Goal: Information Seeking & Learning: Compare options

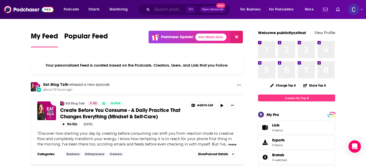
click at [171, 11] on input "Search podcasts, credits, & more..." at bounding box center [169, 9] width 34 height 8
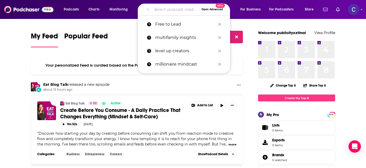
type input "a"
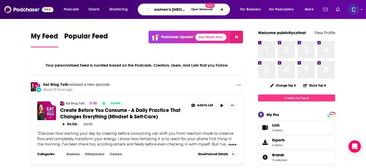
type input "women's [MEDICAL_DATA]"
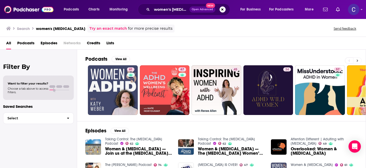
click at [332, 60] on button at bounding box center [357, 61] width 8 height 6
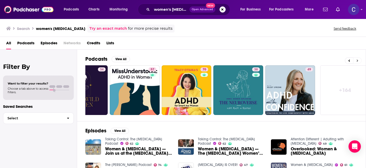
scroll to position [0, 191]
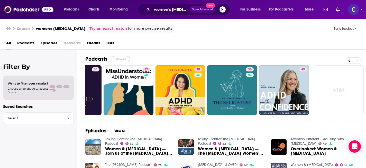
click at [122, 59] on button "View All" at bounding box center [120, 59] width 18 height 6
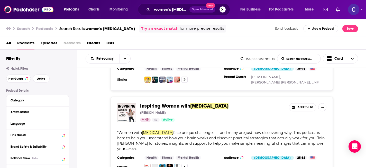
scroll to position [156, 0]
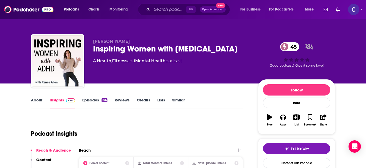
click at [90, 103] on link "Episodes 106" at bounding box center [94, 104] width 25 height 12
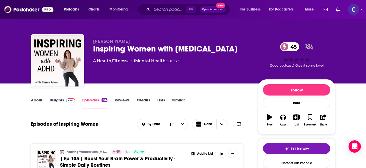
click at [179, 100] on link "Similar" at bounding box center [178, 104] width 13 height 12
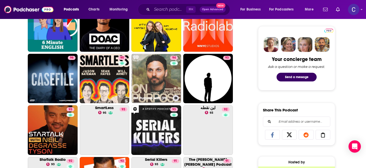
scroll to position [244, 0]
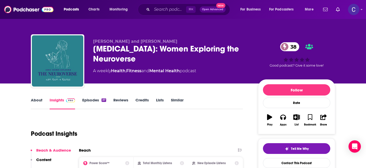
click at [37, 103] on link "About" at bounding box center [37, 104] width 12 height 12
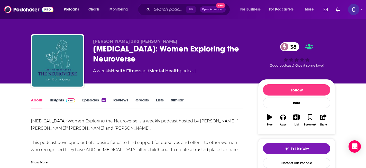
click at [94, 99] on link "Episodes 37" at bounding box center [94, 104] width 24 height 12
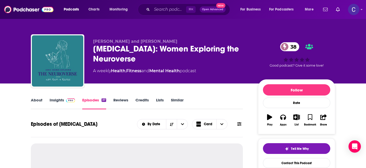
click at [36, 102] on link "About" at bounding box center [37, 104] width 12 height 12
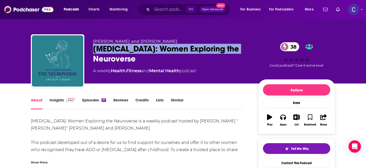
drag, startPoint x: 243, startPoint y: 49, endPoint x: 95, endPoint y: 48, distance: 147.9
click at [95, 48] on div "ADHD: Women Exploring the Neuroverse 38" at bounding box center [171, 54] width 157 height 20
copy h1 "[MEDICAL_DATA]: Women Exploring the Neuroverse"
click at [182, 102] on link "Similar" at bounding box center [177, 104] width 13 height 12
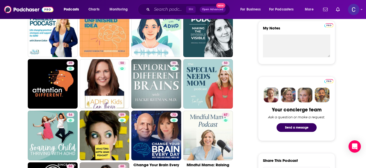
scroll to position [213, 0]
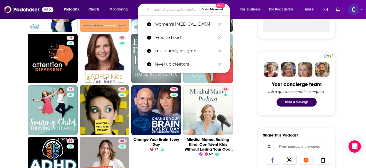
click at [155, 12] on input "Search podcasts, credits, & more..." at bounding box center [175, 9] width 47 height 8
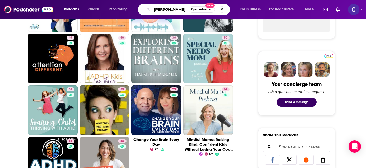
scroll to position [0, 0]
type input "emily schwalbach"
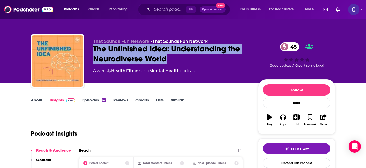
drag, startPoint x: 184, startPoint y: 59, endPoint x: 92, endPoint y: 47, distance: 91.9
click at [92, 47] on div "That Sounds Fun Network • That Sounds Fun Network The Unfinished Idea: Understa…" at bounding box center [183, 61] width 304 height 55
copy h2 "The Unfinished Idea: Understanding the Neurodiverse World"
click at [33, 101] on link "About" at bounding box center [37, 104] width 12 height 12
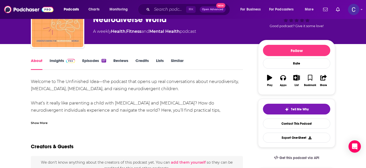
scroll to position [41, 0]
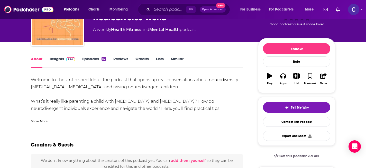
click at [45, 121] on div "Show More" at bounding box center [39, 121] width 17 height 5
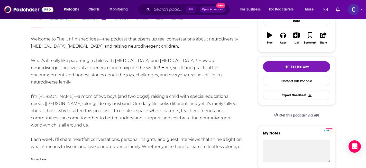
scroll to position [0, 0]
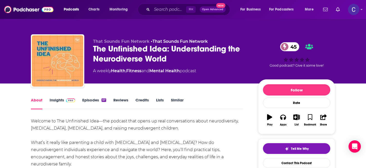
click at [178, 100] on link "Similar" at bounding box center [177, 104] width 13 height 12
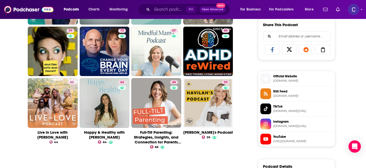
scroll to position [323, 0]
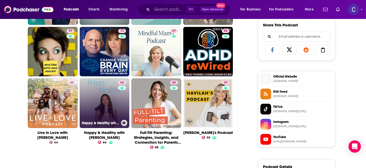
click at [99, 100] on link "64 Happy & Healthy with Jeanine Amapola" at bounding box center [105, 104] width 50 height 50
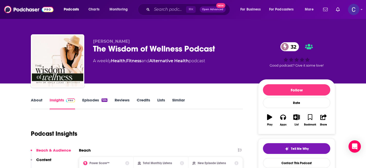
click at [42, 100] on link "About" at bounding box center [37, 104] width 12 height 12
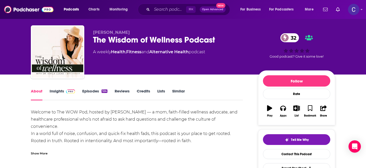
scroll to position [12, 0]
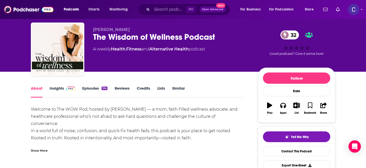
click at [43, 150] on div "Show More" at bounding box center [39, 150] width 17 height 5
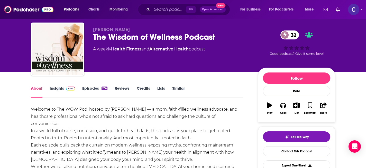
click at [93, 85] on div "About Insights Episodes 124 Reviews Credits Lists Similar" at bounding box center [137, 91] width 212 height 13
click at [97, 87] on link "Episodes 124" at bounding box center [94, 92] width 25 height 12
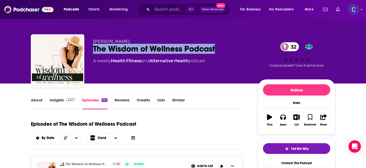
drag, startPoint x: 225, startPoint y: 51, endPoint x: 94, endPoint y: 48, distance: 131.2
click at [94, 48] on div "The Wisdom of Wellness Podcast 32" at bounding box center [171, 49] width 157 height 10
copy h2 "The Wisdom of Wellness Podcast"
drag, startPoint x: 93, startPoint y: 42, endPoint x: 140, endPoint y: 42, distance: 46.5
click at [140, 42] on div "Dr. Kayla Lucas The Wisdom of Wellness Podcast 32 A weekly Health , Fitness and…" at bounding box center [183, 61] width 304 height 55
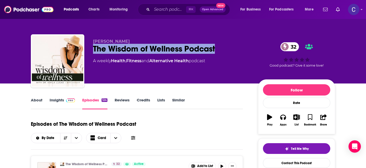
copy span "Dr. Kayla Lucas"
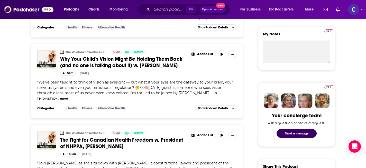
scroll to position [63, 0]
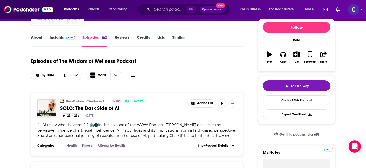
click at [54, 37] on link "Insights" at bounding box center [62, 41] width 25 height 12
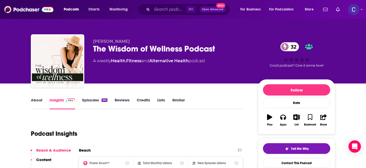
click at [177, 98] on link "Similar" at bounding box center [178, 104] width 13 height 12
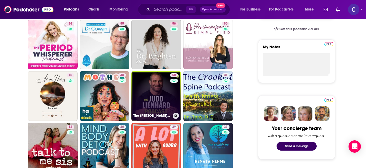
scroll to position [180, 0]
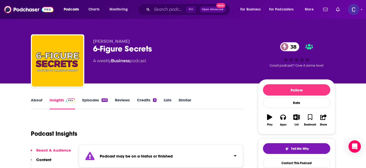
click at [181, 98] on link "Similar" at bounding box center [184, 104] width 13 height 12
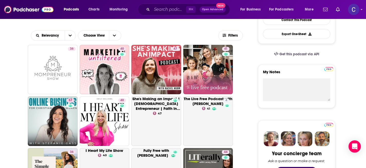
scroll to position [151, 0]
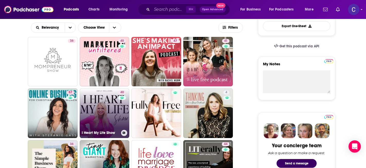
click at [100, 112] on link "40 I Heart My Life Show" at bounding box center [105, 114] width 50 height 50
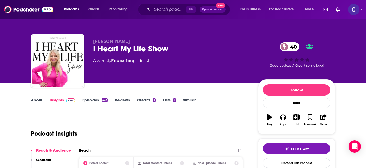
click at [34, 100] on link "About" at bounding box center [37, 104] width 12 height 12
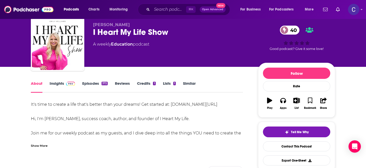
scroll to position [20, 0]
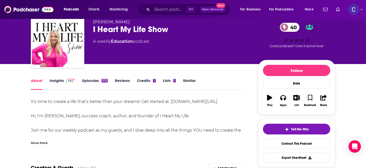
click at [50, 142] on div "Show More" at bounding box center [137, 141] width 212 height 9
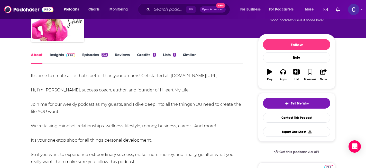
scroll to position [56, 0]
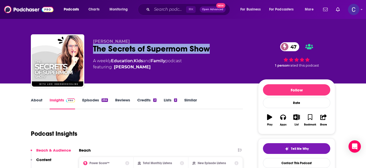
drag, startPoint x: 90, startPoint y: 47, endPoint x: 222, endPoint y: 47, distance: 132.2
click at [223, 47] on div "[PERSON_NAME] The Secrets of Supermom Show 47 A weekly Education , Kids and Fam…" at bounding box center [183, 61] width 304 height 55
copy h2 "The Secrets of Supermom Show"
click at [32, 103] on link "About" at bounding box center [37, 104] width 12 height 12
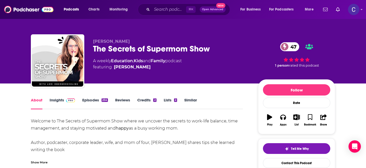
drag, startPoint x: 91, startPoint y: 43, endPoint x: 162, endPoint y: 43, distance: 71.4
click at [162, 43] on div "[PERSON_NAME] The Secrets of Supermom Show 47 A weekly Education , Kids and Fam…" at bounding box center [183, 61] width 304 height 55
copy span "[PERSON_NAME]"
click at [55, 102] on link "Insights" at bounding box center [62, 104] width 25 height 12
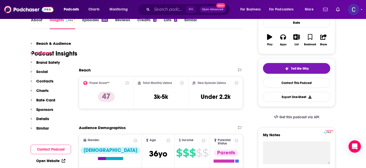
scroll to position [47, 0]
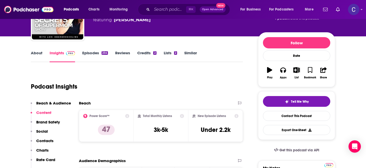
click at [194, 54] on link "Similar" at bounding box center [190, 57] width 13 height 12
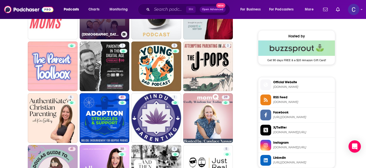
scroll to position [426, 0]
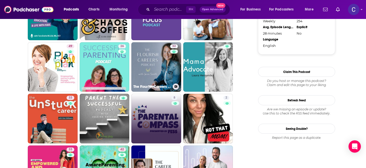
scroll to position [623, 0]
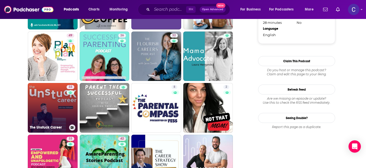
click at [44, 115] on link "33 The Unstuck Career" at bounding box center [53, 108] width 50 height 50
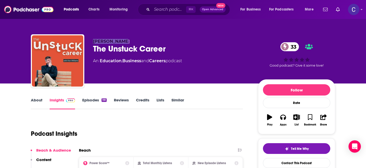
drag, startPoint x: 96, startPoint y: 42, endPoint x: 139, endPoint y: 42, distance: 43.6
click at [139, 42] on div "Ken Williams The Unstuck Career 33 An Education , Business and Careers podcast …" at bounding box center [183, 61] width 304 height 55
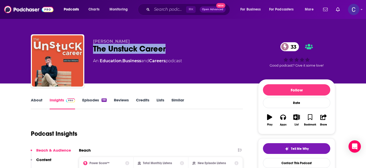
drag, startPoint x: 93, startPoint y: 49, endPoint x: 203, endPoint y: 49, distance: 110.1
click at [203, 49] on div "The Unstuck Career 33" at bounding box center [171, 49] width 157 height 10
copy h2 "The Unstuck Career"
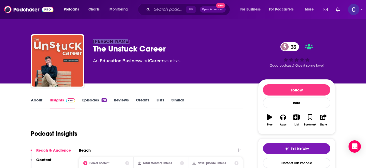
drag, startPoint x: 92, startPoint y: 41, endPoint x: 140, endPoint y: 41, distance: 48.8
click at [140, 41] on div "Ken Williams The Unstuck Career 33 An Education , Business and Careers podcast …" at bounding box center [183, 61] width 304 height 55
copy span "Ken Williams"
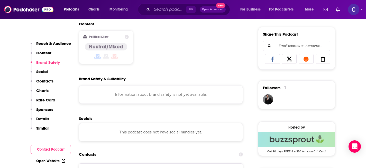
scroll to position [368, 0]
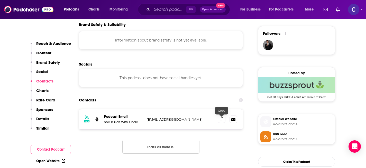
click at [223, 123] on span at bounding box center [221, 120] width 8 height 8
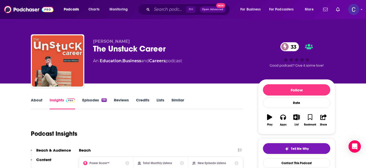
click at [177, 106] on link "Similar" at bounding box center [177, 104] width 13 height 12
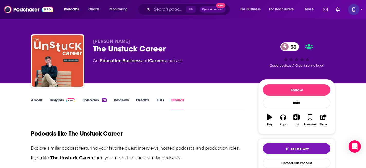
click at [179, 104] on link "Similar" at bounding box center [177, 104] width 13 height 12
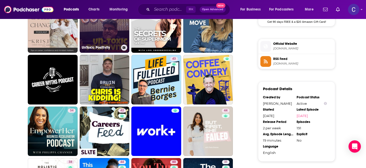
scroll to position [445, 0]
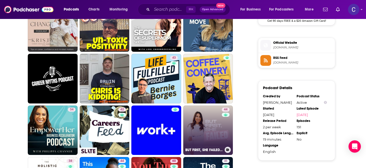
click at [211, 127] on link "44 BUT FIRST, SHE FAILED - Career Growth, Women Entrepreneurs, Overcoming Impos…" at bounding box center [208, 131] width 50 height 50
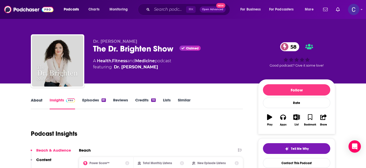
click at [42, 100] on div "About" at bounding box center [40, 104] width 19 height 12
click at [36, 100] on link "About" at bounding box center [37, 104] width 12 height 12
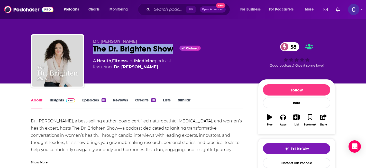
drag, startPoint x: 172, startPoint y: 49, endPoint x: 90, endPoint y: 47, distance: 82.2
click at [89, 47] on div "Dr. [PERSON_NAME] The Dr. Brighten Show Claimed 58 A Health , Fitness and Medic…" at bounding box center [183, 61] width 304 height 55
copy h1 "The Dr. Brighten Show"
drag, startPoint x: 93, startPoint y: 39, endPoint x: 138, endPoint y: 40, distance: 45.7
click at [138, 40] on div "Dr. [PERSON_NAME] The Dr. Brighten Show Claimed 58 A Health , Fitness and Medic…" at bounding box center [183, 61] width 304 height 55
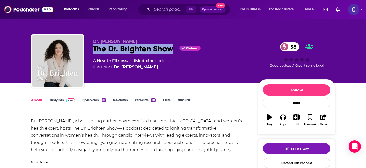
copy span "Dr. [PERSON_NAME]"
click at [57, 100] on link "Insights" at bounding box center [62, 104] width 25 height 12
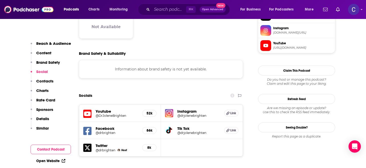
scroll to position [451, 0]
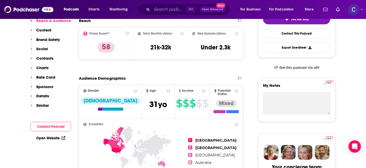
scroll to position [0, 0]
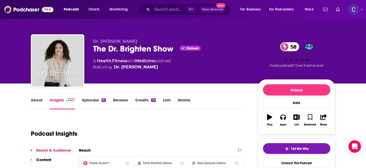
click at [180, 101] on link "Similar" at bounding box center [184, 104] width 13 height 12
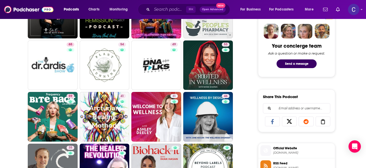
scroll to position [268, 0]
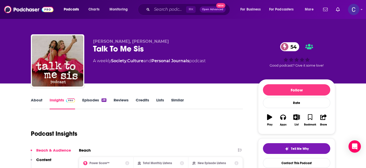
click at [36, 106] on link "About" at bounding box center [37, 104] width 12 height 12
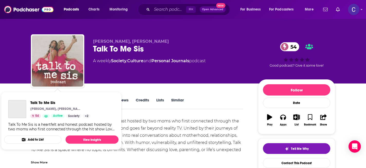
click at [59, 60] on img "Talk To Me Sis" at bounding box center [57, 60] width 51 height 51
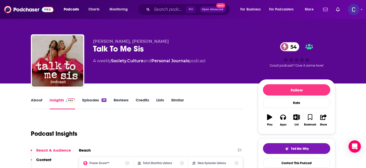
click at [36, 102] on link "About" at bounding box center [37, 104] width 12 height 12
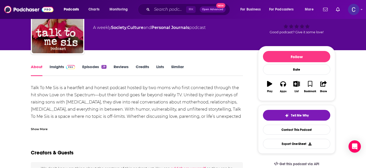
scroll to position [49, 0]
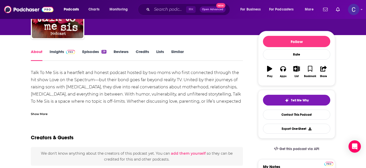
click at [38, 116] on div "Show More" at bounding box center [39, 113] width 17 height 5
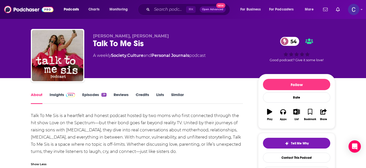
scroll to position [0, 0]
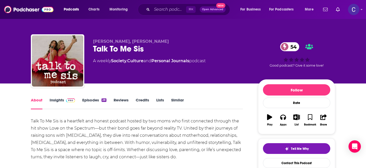
click at [57, 100] on link "Insights" at bounding box center [62, 104] width 25 height 12
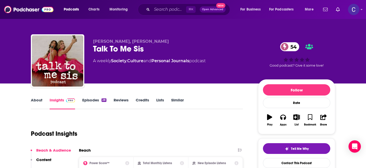
click at [175, 99] on link "Similar" at bounding box center [177, 104] width 13 height 12
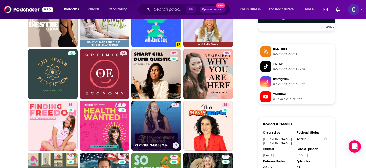
scroll to position [403, 0]
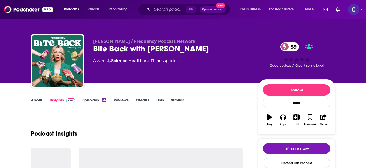
click at [35, 99] on link "About" at bounding box center [37, 104] width 12 height 12
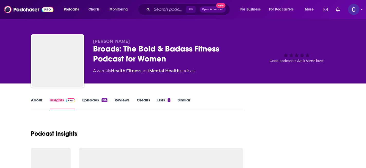
click at [35, 100] on link "About" at bounding box center [37, 104] width 12 height 12
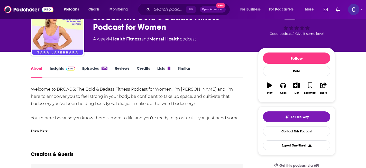
scroll to position [32, 0]
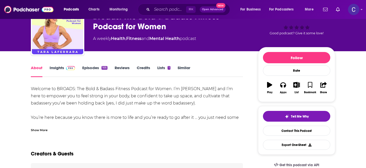
click at [44, 132] on div "Show More" at bounding box center [39, 130] width 17 height 5
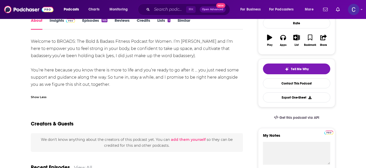
scroll to position [80, 0]
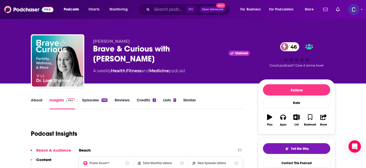
click at [38, 97] on div "About Insights Episodes 145 Reviews Credits 2 Lists 1 Similar" at bounding box center [137, 103] width 212 height 13
click at [38, 100] on link "About" at bounding box center [37, 104] width 12 height 12
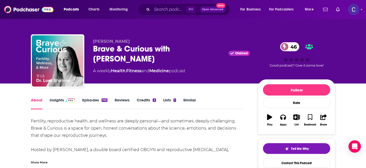
drag, startPoint x: 133, startPoint y: 60, endPoint x: 91, endPoint y: 51, distance: 43.0
click at [91, 51] on div "[PERSON_NAME] Brave & Curious with [PERSON_NAME] Claimed 46 A weekly Health , F…" at bounding box center [183, 61] width 304 height 55
copy h1 "Brave & Curious with [PERSON_NAME]"
drag, startPoint x: 95, startPoint y: 42, endPoint x: 162, endPoint y: 42, distance: 67.0
click at [162, 42] on p "[PERSON_NAME]" at bounding box center [171, 41] width 157 height 5
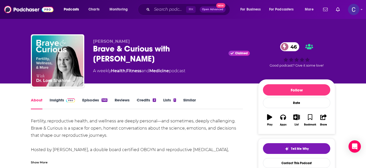
copy span "r. [PERSON_NAME]"
click at [56, 100] on link "Insights" at bounding box center [62, 104] width 25 height 12
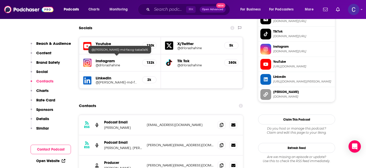
scroll to position [512, 0]
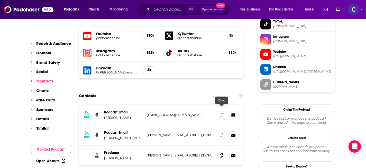
click at [221, 133] on icon at bounding box center [222, 135] width 4 height 4
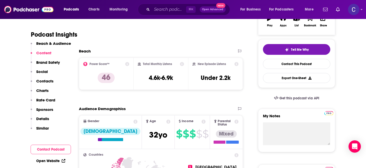
scroll to position [0, 0]
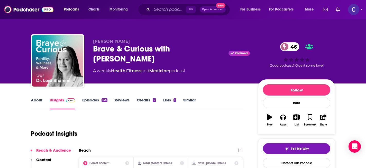
click at [188, 99] on link "Similar" at bounding box center [189, 104] width 13 height 12
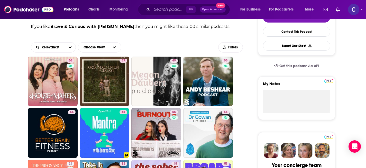
scroll to position [134, 0]
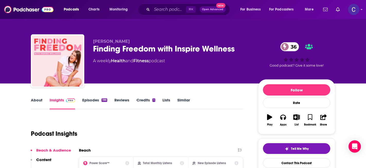
click at [37, 101] on link "About" at bounding box center [37, 104] width 12 height 12
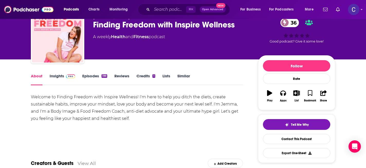
scroll to position [29, 0]
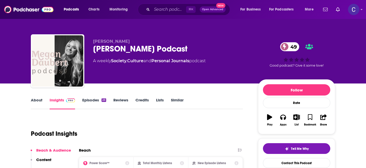
click at [37, 99] on link "About" at bounding box center [37, 104] width 12 height 12
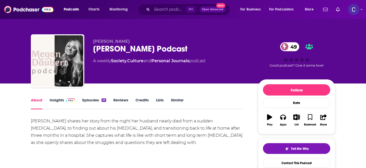
click at [178, 100] on link "Similar" at bounding box center [177, 104] width 13 height 12
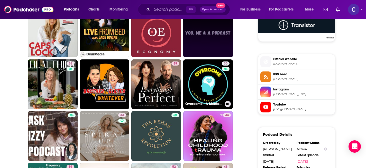
scroll to position [387, 0]
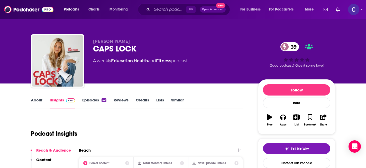
click at [35, 101] on link "About" at bounding box center [37, 104] width 12 height 12
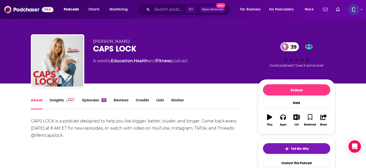
click at [53, 100] on link "Insights" at bounding box center [62, 104] width 25 height 12
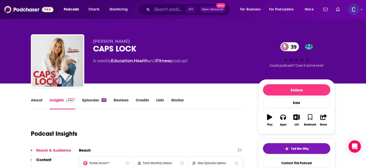
click at [89, 100] on link "Episodes 42" at bounding box center [94, 104] width 24 height 12
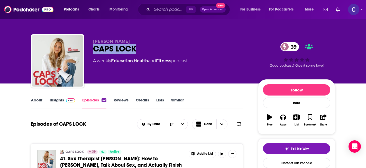
drag, startPoint x: 145, startPoint y: 52, endPoint x: 91, endPoint y: 48, distance: 54.5
click at [91, 48] on div "[PERSON_NAME] CAPS LOCK 39 A weekly Education , Health and Fitness podcast 39 G…" at bounding box center [183, 61] width 304 height 55
copy h2 "CAPS LOCK"
drag, startPoint x: 93, startPoint y: 38, endPoint x: 149, endPoint y: 38, distance: 56.0
click at [149, 38] on div "[PERSON_NAME] CAPS LOCK 39 A weekly Education , Health and Fitness podcast 39 G…" at bounding box center [183, 61] width 304 height 55
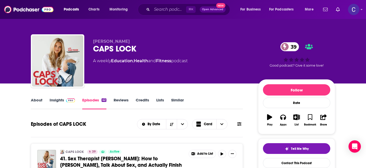
drag, startPoint x: 135, startPoint y: 42, endPoint x: 92, endPoint y: 41, distance: 43.4
click at [92, 41] on div "Samantha Feher CAPS LOCK 39 A weekly Education , Health and Fitness podcast 39 …" at bounding box center [183, 61] width 304 height 55
copy span "Samantha Feher"
click at [57, 99] on link "Insights" at bounding box center [62, 104] width 25 height 12
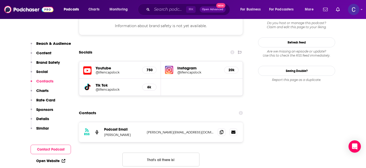
scroll to position [474, 0]
click at [220, 130] on icon at bounding box center [222, 132] width 4 height 4
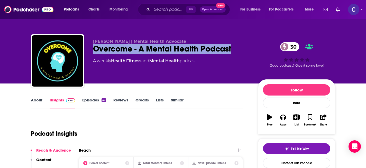
drag, startPoint x: 93, startPoint y: 47, endPoint x: 245, endPoint y: 51, distance: 152.3
click at [245, 51] on div "Overcome - A Mental Health Podcast 30" at bounding box center [171, 49] width 157 height 10
copy h2 "Overcome - A Mental Health Podcast"
click at [35, 102] on link "About" at bounding box center [37, 104] width 12 height 12
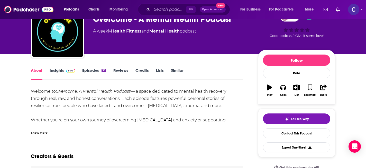
scroll to position [30, 0]
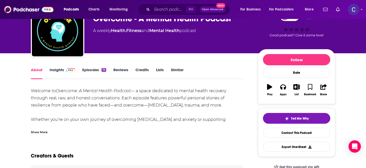
click at [92, 68] on link "Episodes 36" at bounding box center [94, 74] width 24 height 12
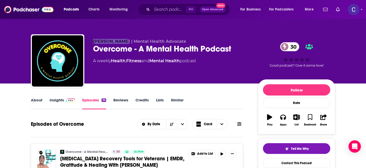
drag, startPoint x: 91, startPoint y: 40, endPoint x: 120, endPoint y: 41, distance: 28.3
click at [120, 41] on div "Travis White | Mental Health Advocate Overcome - A Mental Health Podcast 30 A w…" at bounding box center [183, 61] width 304 height 55
copy span "Travis White"
click at [58, 100] on link "Insights" at bounding box center [62, 104] width 25 height 12
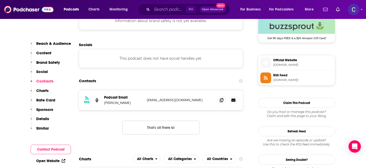
scroll to position [395, 0]
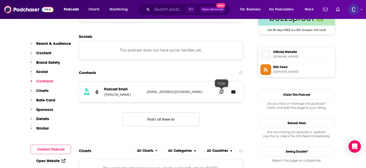
click at [222, 93] on icon at bounding box center [222, 92] width 4 height 4
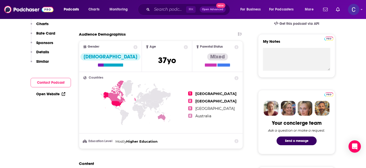
scroll to position [1, 0]
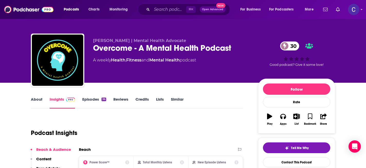
click at [176, 99] on link "Similar" at bounding box center [177, 103] width 13 height 12
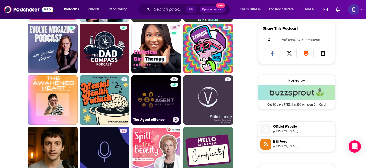
scroll to position [330, 0]
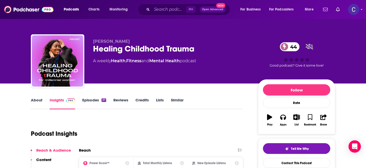
click at [93, 103] on link "Episodes 37" at bounding box center [94, 104] width 24 height 12
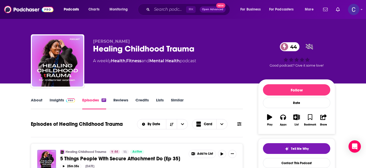
click at [177, 102] on link "Similar" at bounding box center [177, 104] width 13 height 12
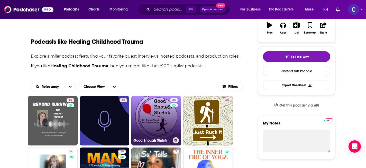
scroll to position [92, 0]
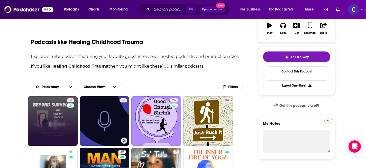
click at [59, 128] on link "50" at bounding box center [53, 122] width 50 height 50
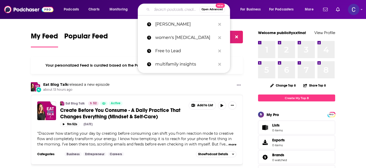
click at [165, 10] on input "Search podcasts, credits, & more..." at bounding box center [175, 9] width 47 height 8
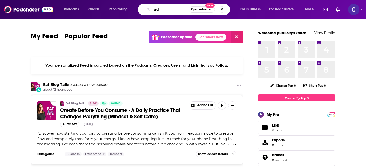
type input "a"
type input "women's [MEDICAL_DATA]"
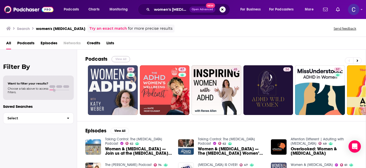
click at [115, 59] on button "View All" at bounding box center [120, 59] width 18 height 6
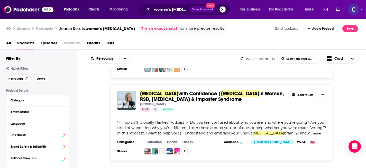
scroll to position [619, 0]
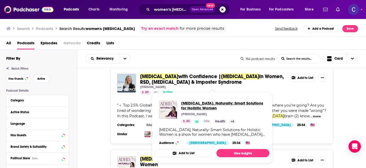
click at [212, 103] on span "ADHD, Naturally: Smart Solutions for Holistic Women" at bounding box center [223, 106] width 84 height 10
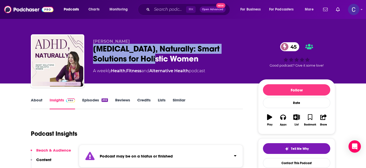
drag, startPoint x: 79, startPoint y: 47, endPoint x: 93, endPoint y: 49, distance: 13.4
click at [93, 49] on div "Christine MacCarroll ADHD, Naturally: Smart Solutions for Holistic Women 45 A w…" at bounding box center [183, 61] width 304 height 55
drag, startPoint x: 140, startPoint y: 41, endPoint x: 92, endPoint y: 41, distance: 48.0
click at [92, 40] on div "Christine MacCarroll ADHD, Naturally: Smart Solutions for Holistic Women 45 A w…" at bounding box center [183, 61] width 304 height 55
copy span "Christine MacCarroll"
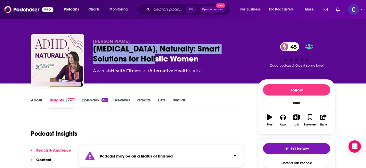
click at [176, 103] on link "Similar" at bounding box center [179, 104] width 13 height 12
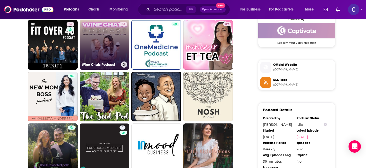
scroll to position [392, 0]
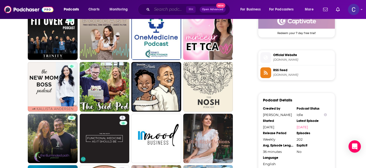
click at [164, 8] on input "Search podcasts, credits, & more..." at bounding box center [169, 9] width 34 height 8
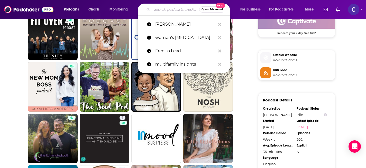
paste input "Christine MacCarroll"
type input "Christine MacCarroll"
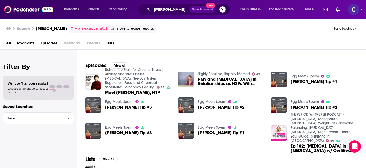
scroll to position [63, 0]
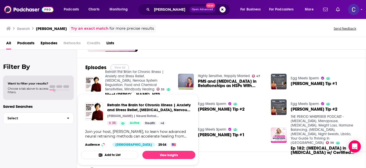
click at [118, 65] on button "View All" at bounding box center [119, 68] width 18 height 6
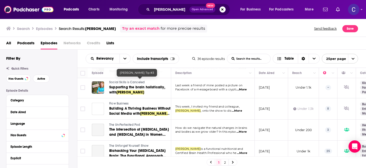
scroll to position [305, 0]
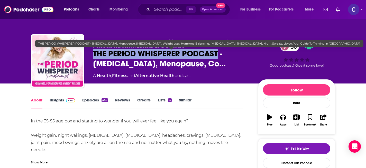
drag, startPoint x: 218, startPoint y: 56, endPoint x: 93, endPoint y: 54, distance: 125.3
click at [93, 54] on span "THE PERIOD WHISPERER PODCAST - [MEDICAL_DATA], Menopause, Co…" at bounding box center [171, 59] width 157 height 20
copy h1 "THE PERIOD WHISPERER PODCAST"
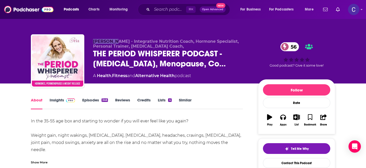
drag, startPoint x: 91, startPoint y: 36, endPoint x: 114, endPoint y: 43, distance: 23.6
click at [114, 43] on div "[PERSON_NAME] - Integrative Nutrition Coach, Hormone Specialist, Personal Train…" at bounding box center [183, 61] width 304 height 55
copy span "[PERSON_NAME]"
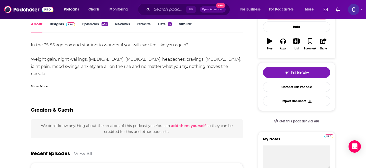
scroll to position [78, 0]
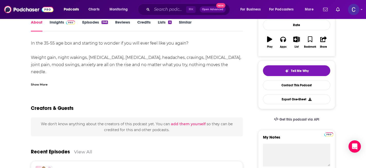
click at [57, 23] on link "Insights" at bounding box center [62, 26] width 25 height 12
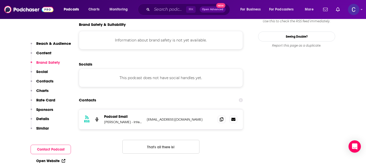
scroll to position [463, 0]
click at [221, 117] on icon at bounding box center [222, 119] width 4 height 4
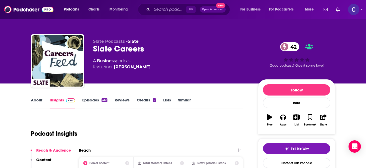
click at [35, 99] on link "About" at bounding box center [37, 104] width 12 height 12
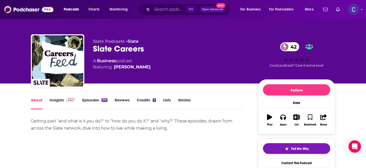
click at [91, 101] on link "Episodes 310" at bounding box center [94, 104] width 25 height 12
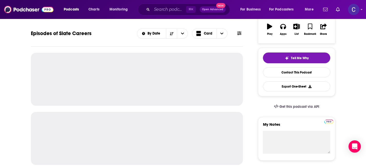
scroll to position [45, 0]
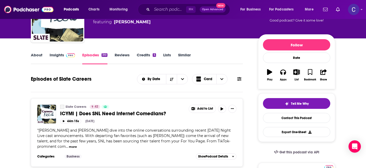
click at [182, 53] on link "Similar" at bounding box center [184, 59] width 13 height 12
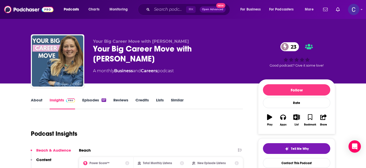
drag, startPoint x: 133, startPoint y: 61, endPoint x: 93, endPoint y: 47, distance: 41.7
click at [93, 47] on div "Your Big Career Move with Yesim Nicholson 23" at bounding box center [171, 54] width 157 height 20
copy h2 "Your Big Career Move with Yesim Nicholson"
drag, startPoint x: 152, startPoint y: 41, endPoint x: 191, endPoint y: 41, distance: 39.3
click at [191, 41] on p "Your Big Career Move with Yesim Nicholson" at bounding box center [171, 41] width 157 height 5
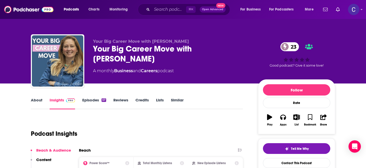
copy span "Yesim Nicholson"
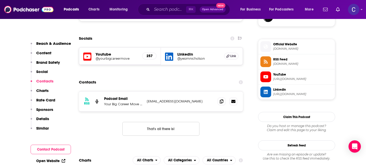
scroll to position [399, 0]
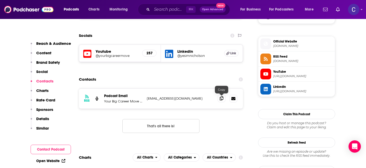
click at [218, 100] on span at bounding box center [221, 99] width 8 height 8
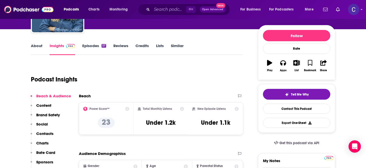
scroll to position [0, 0]
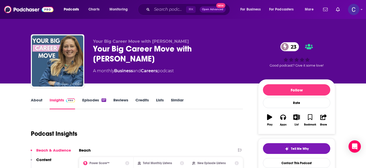
click at [173, 100] on link "Similar" at bounding box center [177, 104] width 13 height 12
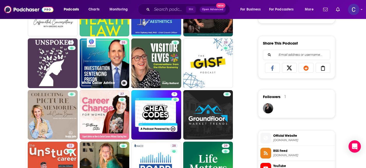
scroll to position [311, 0]
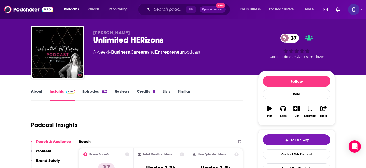
scroll to position [9, 0]
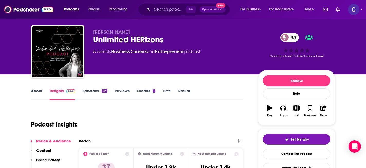
click at [94, 90] on link "Episodes 134" at bounding box center [94, 95] width 25 height 12
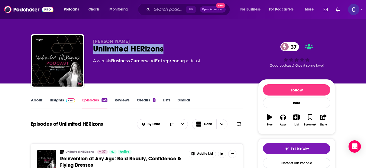
drag, startPoint x: 168, startPoint y: 50, endPoint x: 94, endPoint y: 50, distance: 74.7
click at [93, 49] on div "Unlimited HERizons 37" at bounding box center [171, 49] width 157 height 10
copy h2 "Unlimited HERizons"
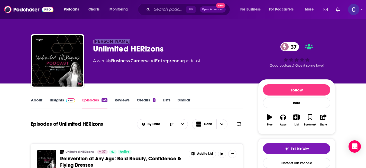
drag, startPoint x: 96, startPoint y: 42, endPoint x: 137, endPoint y: 42, distance: 41.8
click at [137, 42] on p "Megan Bozzuto" at bounding box center [171, 41] width 157 height 5
copy span "egan Bozzuto"
click at [53, 101] on link "Insights" at bounding box center [62, 104] width 25 height 12
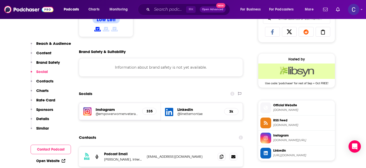
scroll to position [345, 0]
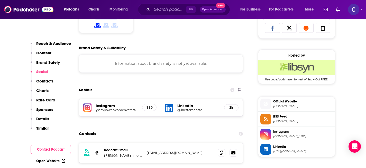
click at [222, 155] on icon at bounding box center [222, 153] width 4 height 4
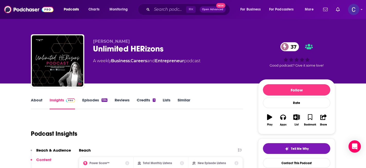
click at [181, 100] on link "Similar" at bounding box center [183, 104] width 13 height 12
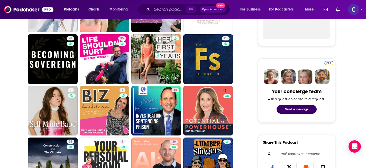
scroll to position [213, 0]
